Goal: Task Accomplishment & Management: Use online tool/utility

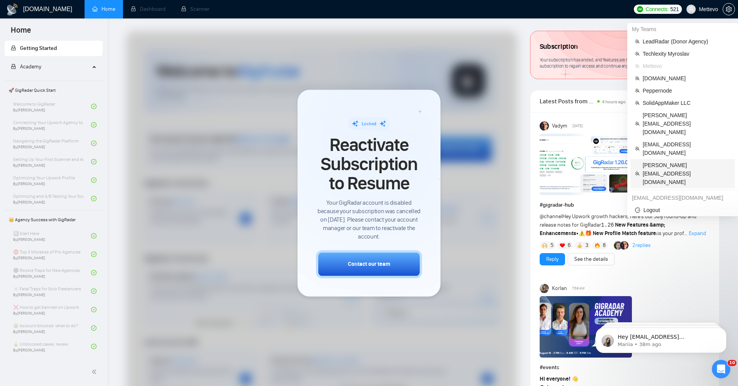
click at [687, 161] on span "[PERSON_NAME][EMAIL_ADDRESS][DOMAIN_NAME]" at bounding box center [687, 173] width 88 height 25
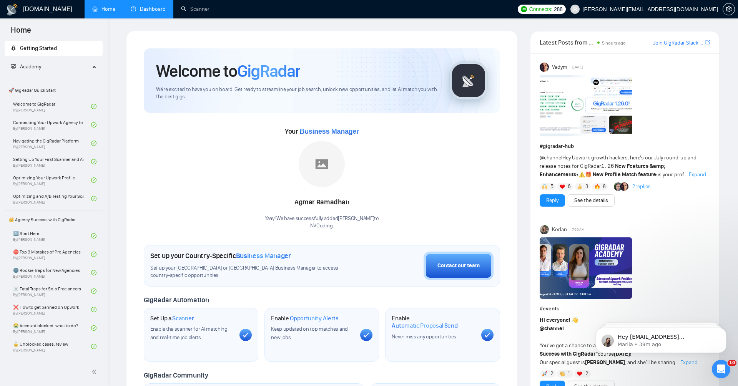
click at [137, 11] on link "Dashboard" at bounding box center [148, 9] width 35 height 7
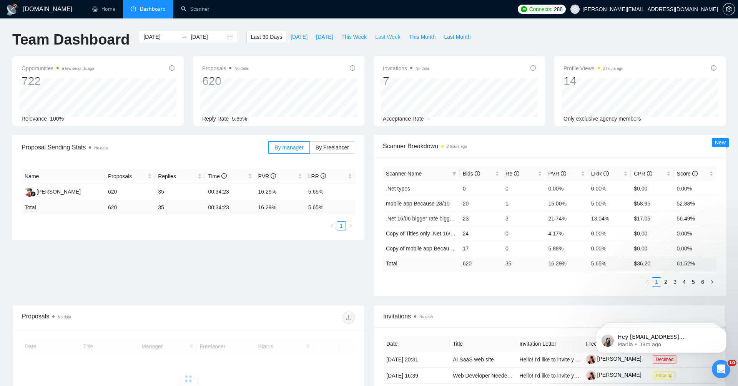
click at [382, 38] on span "Last Week" at bounding box center [387, 37] width 25 height 8
type input "[DATE]"
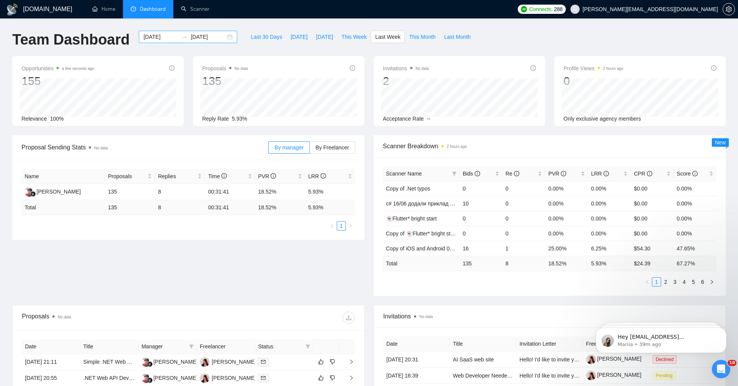
click at [147, 35] on input "[DATE]" at bounding box center [160, 37] width 35 height 8
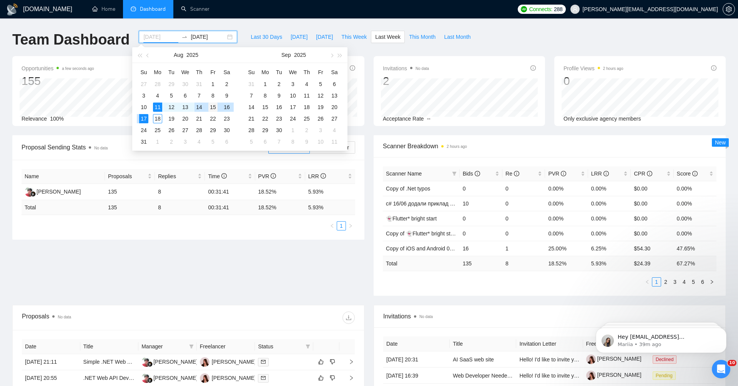
type input "[DATE]"
click at [210, 107] on div "15" at bounding box center [212, 107] width 9 height 9
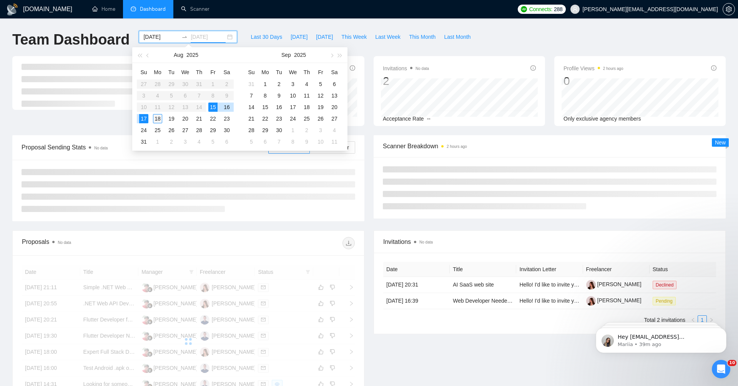
type input "[DATE]"
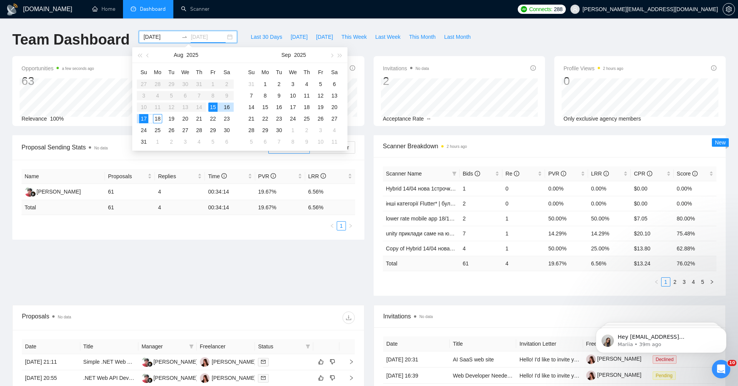
click at [157, 119] on div "18" at bounding box center [157, 118] width 9 height 9
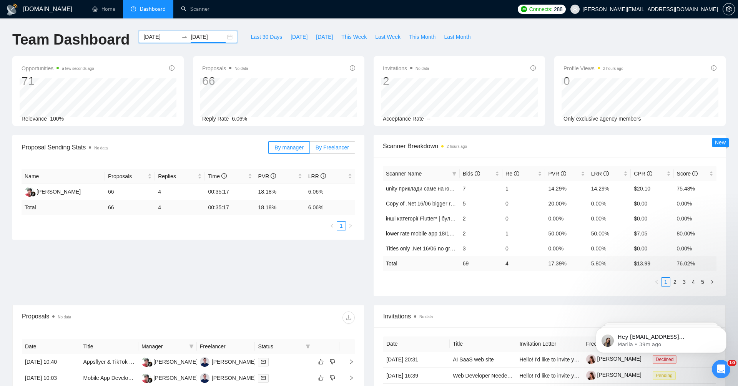
click at [336, 145] on span "By Freelancer" at bounding box center [332, 148] width 33 height 6
click at [310, 150] on input "By Freelancer" at bounding box center [310, 150] width 0 height 0
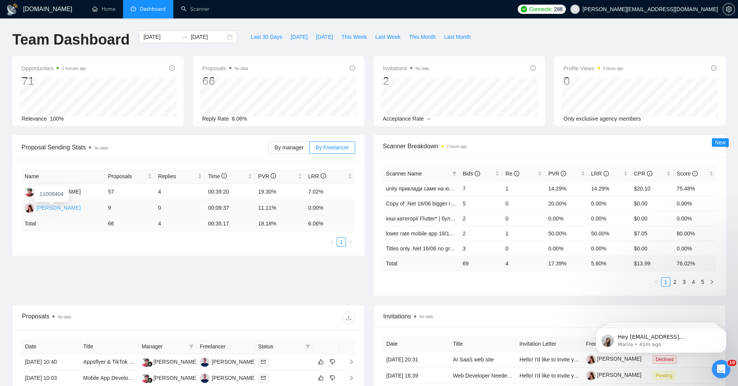
click at [65, 208] on div "[PERSON_NAME]" at bounding box center [59, 208] width 44 height 8
click at [466, 173] on span "Bids" at bounding box center [471, 174] width 17 height 6
click at [200, 11] on link "Scanner" at bounding box center [195, 9] width 28 height 7
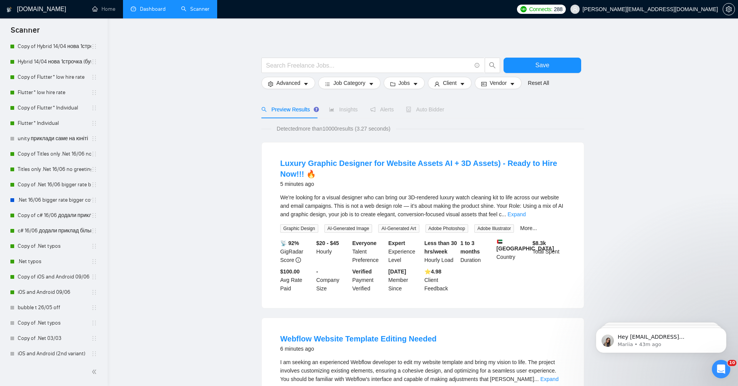
scroll to position [242, 0]
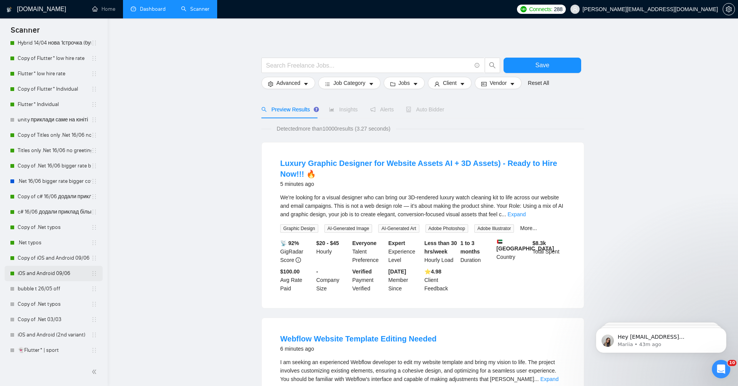
click at [68, 273] on link "iOS and Android 09/06" at bounding box center [54, 273] width 73 height 15
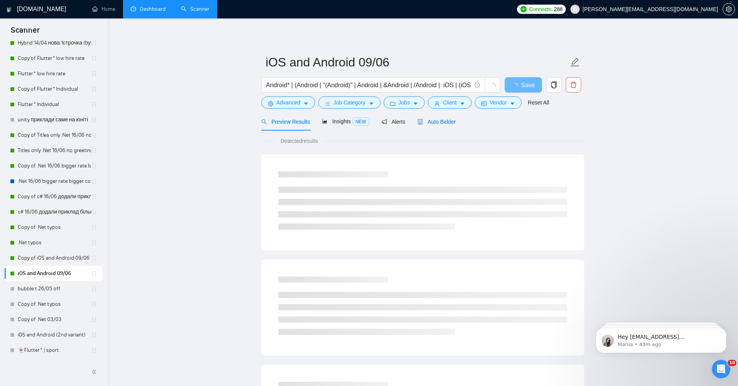
click at [445, 125] on span "Auto Bidder" at bounding box center [437, 122] width 38 height 6
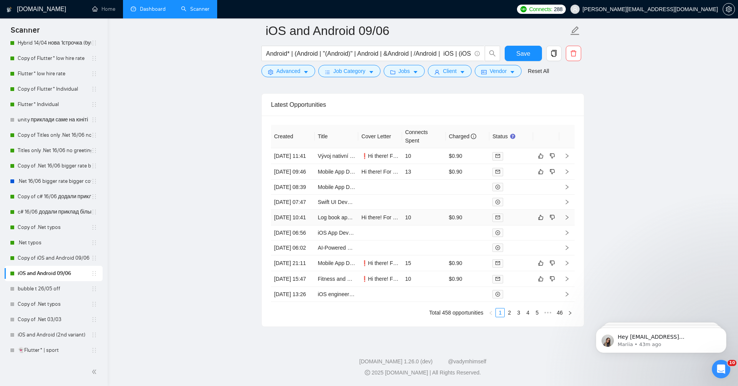
scroll to position [1988, 0]
click at [509, 314] on link "2" at bounding box center [509, 313] width 8 height 8
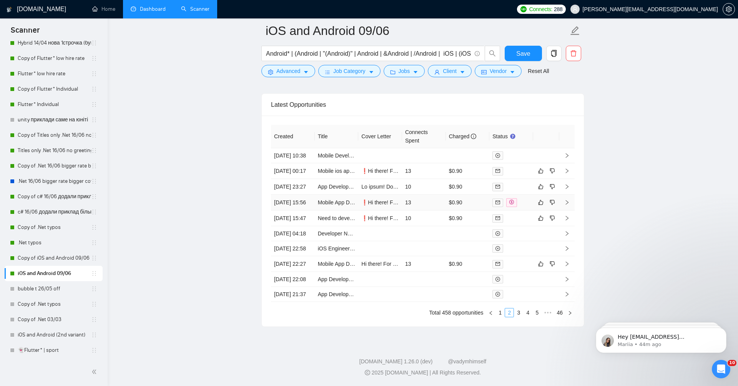
scroll to position [1968, 0]
click at [519, 317] on link "3" at bounding box center [518, 313] width 8 height 8
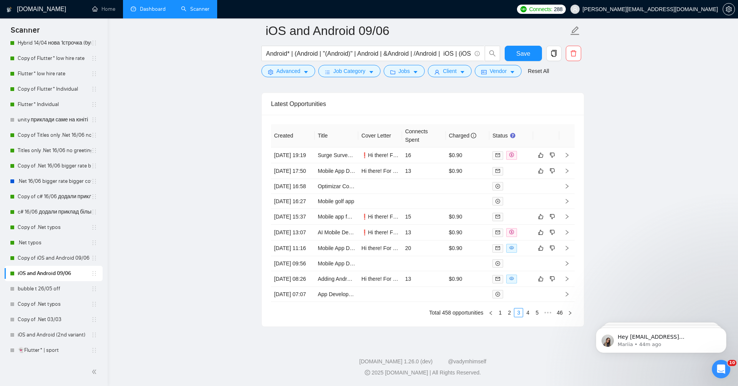
scroll to position [1988, 0]
click at [527, 313] on link "4" at bounding box center [528, 313] width 8 height 8
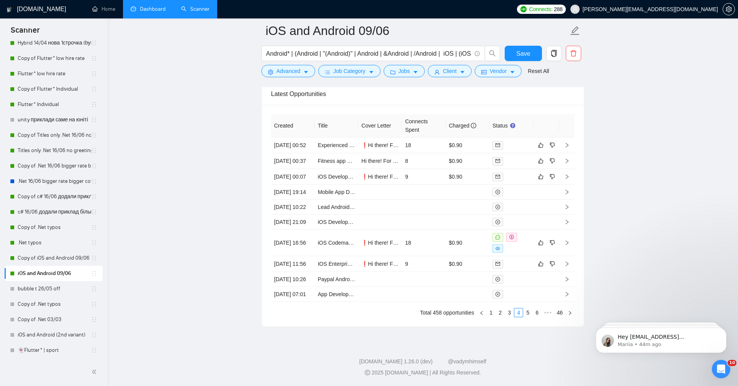
scroll to position [1935, 0]
click at [67, 260] on link "Copy of iOS and Android 09/06" at bounding box center [54, 258] width 73 height 15
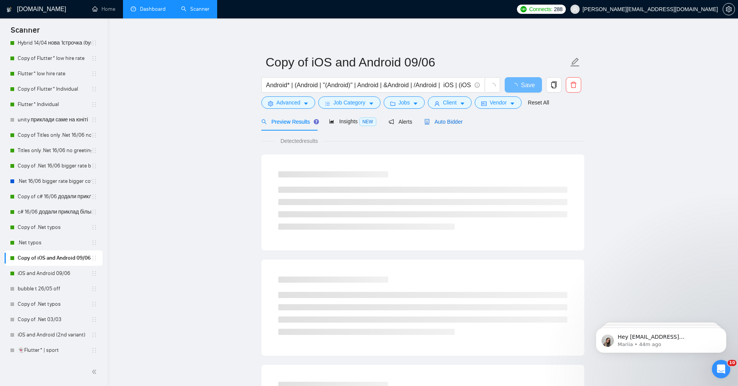
click at [446, 121] on span "Auto Bidder" at bounding box center [444, 122] width 38 height 6
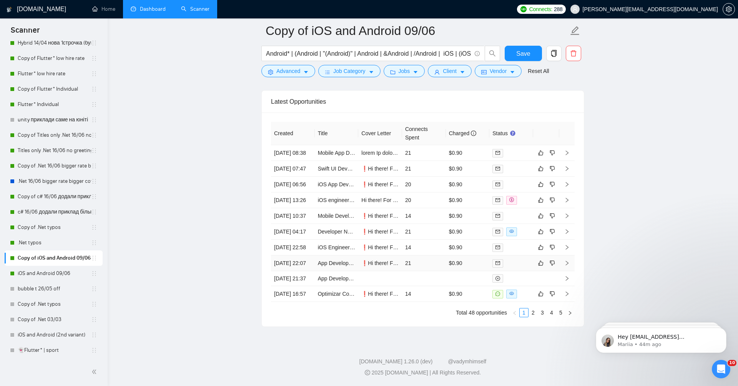
scroll to position [1988, 0]
click at [535, 311] on link "2" at bounding box center [533, 313] width 8 height 8
click at [541, 313] on link "3" at bounding box center [542, 313] width 8 height 8
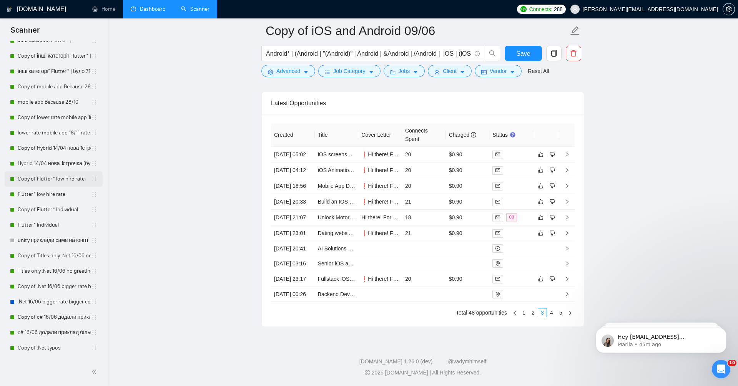
scroll to position [111, 0]
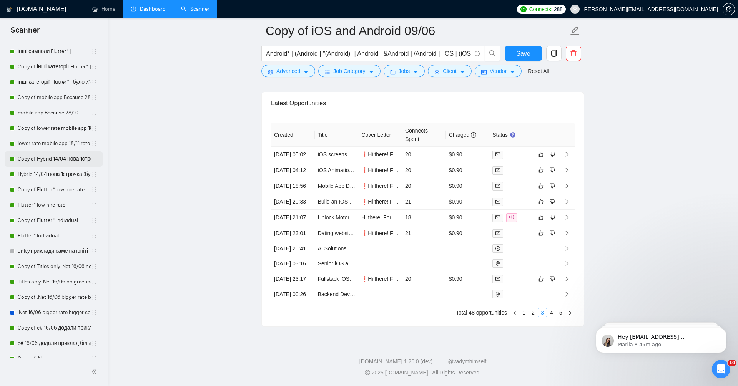
click at [49, 161] on link "Copy of Hybrid 14/04 нова 1строчка (був вью 6,25%)" at bounding box center [54, 159] width 73 height 15
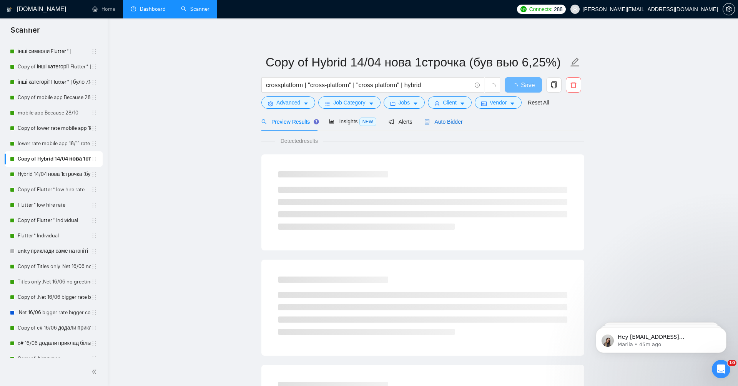
click at [460, 123] on span "Auto Bidder" at bounding box center [444, 122] width 38 height 6
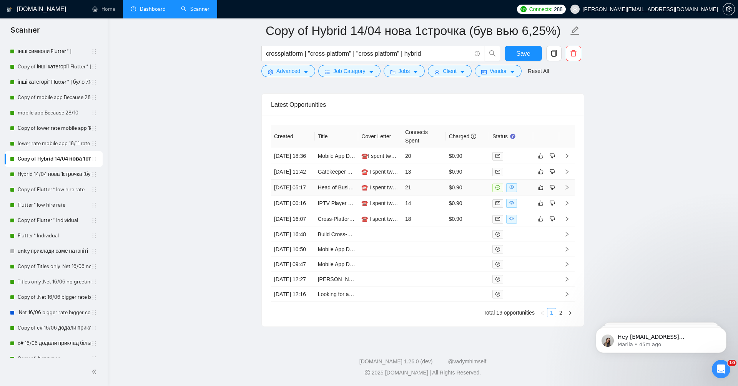
scroll to position [1947, 0]
click at [334, 185] on link "Head of Business Development for Sports Betting App" at bounding box center [382, 188] width 129 height 6
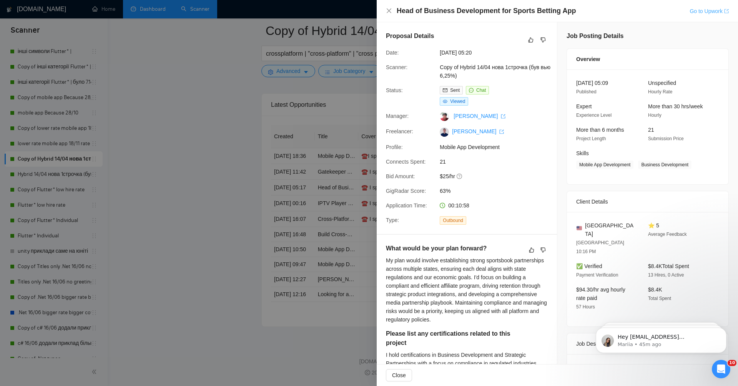
click at [707, 11] on link "Go to Upwork" at bounding box center [709, 11] width 39 height 6
click at [195, 248] on div at bounding box center [369, 193] width 738 height 386
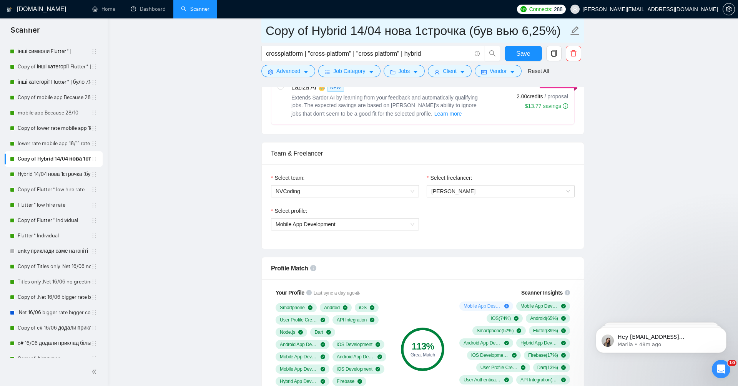
scroll to position [293, 0]
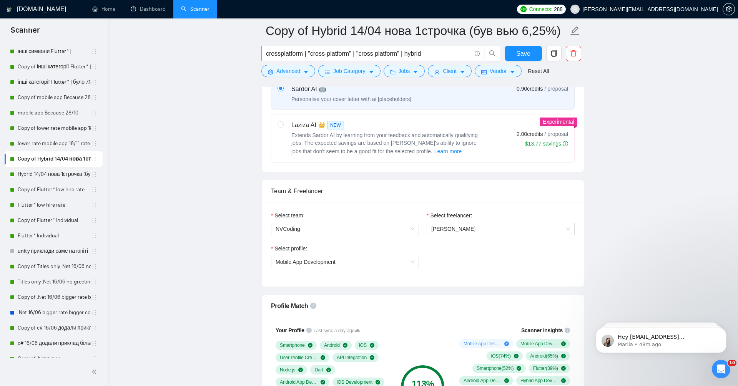
click at [304, 52] on input "crossplatform | "cross-platform" | "cross platform" | hybrid" at bounding box center [368, 54] width 205 height 10
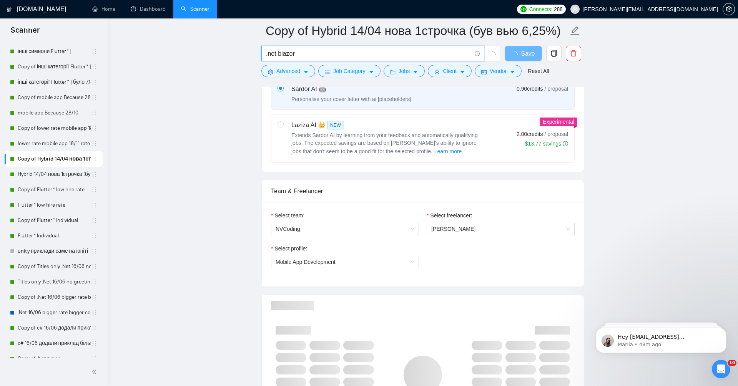
type input ".net blazor"
click at [296, 68] on span "Advanced" at bounding box center [288, 71] width 24 height 8
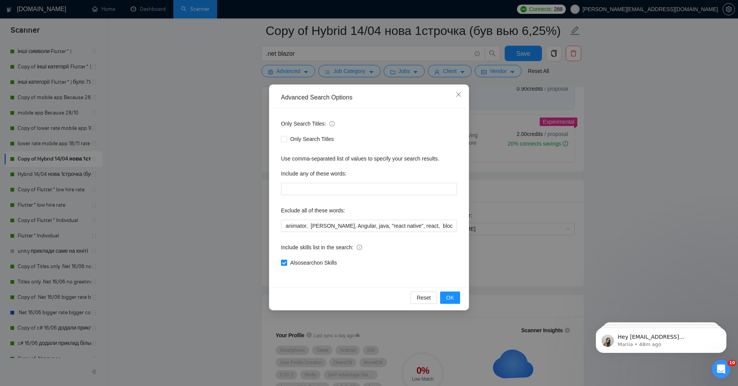
click at [284, 263] on input "Also search on Skills" at bounding box center [283, 262] width 5 height 5
checkbox input "false"
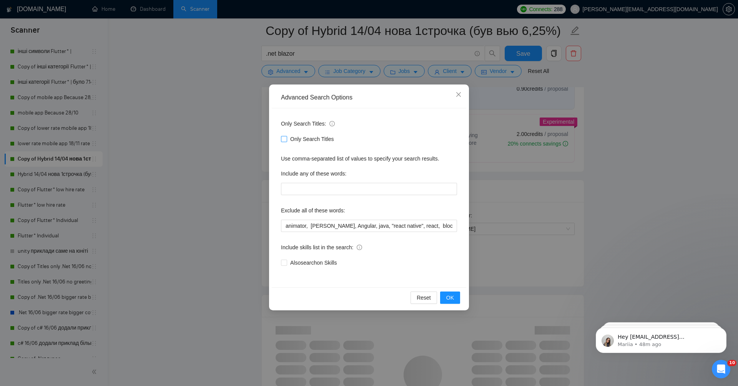
click at [287, 137] on span at bounding box center [284, 139] width 6 height 6
click at [286, 137] on input "Only Search Titles" at bounding box center [283, 138] width 5 height 5
checkbox input "true"
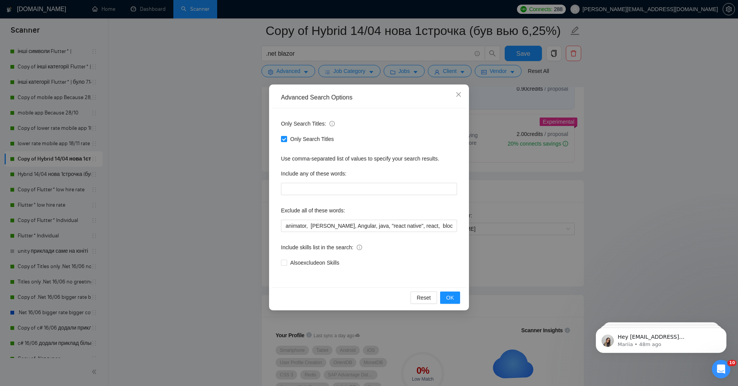
click at [219, 133] on div "Advanced Search Options Only Search Titles: Only Search Titles Use comma-separa…" at bounding box center [369, 193] width 738 height 386
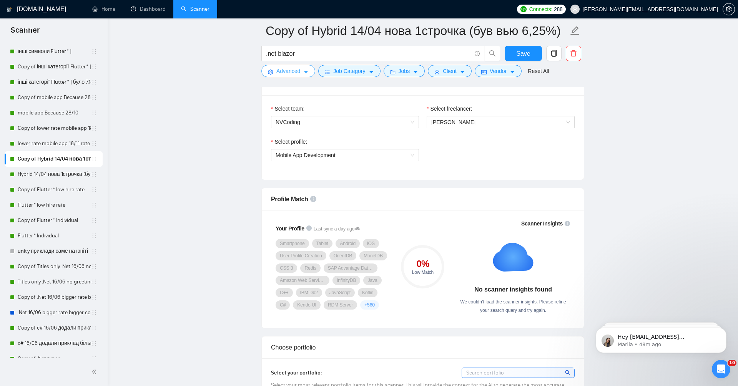
scroll to position [399, 0]
click at [65, 92] on link "Copy of mobile app Because 28/10" at bounding box center [54, 97] width 73 height 15
